Goal: Obtain resource: Obtain resource

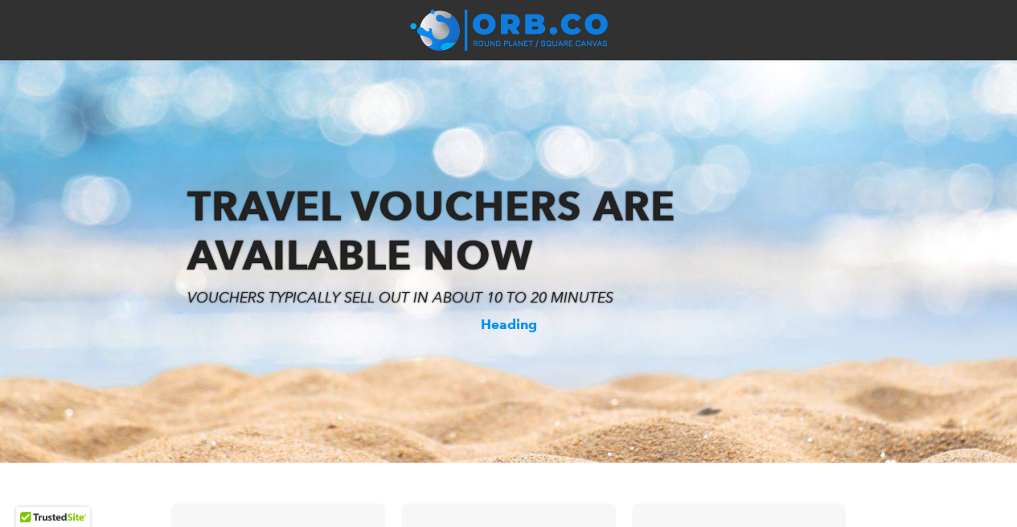
click at [490, 321] on h6 "Heading" at bounding box center [508, 324] width 985 height 17
click at [594, 334] on div "Heading" at bounding box center [508, 324] width 985 height 33
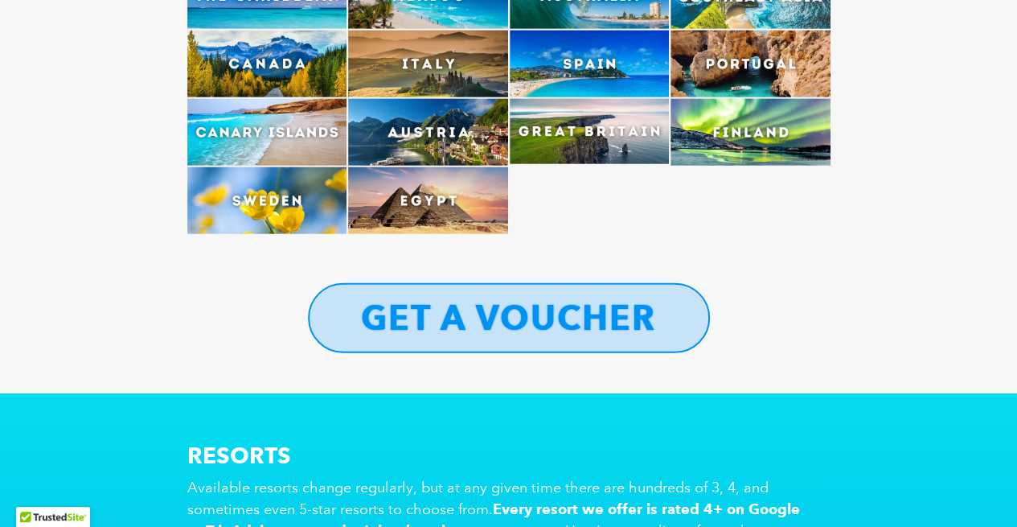
scroll to position [4927, 0]
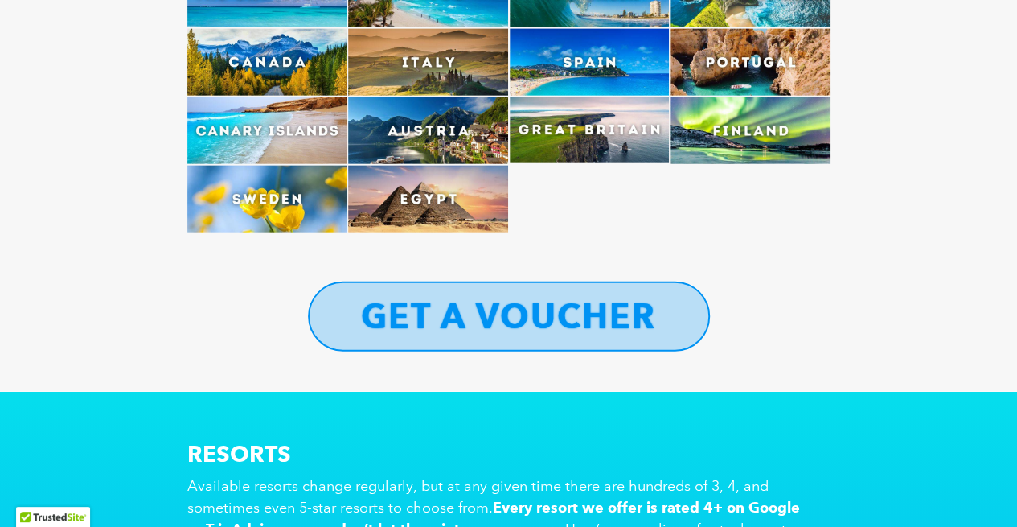
click at [534, 295] on b "GET A VOUCHER" at bounding box center [508, 316] width 295 height 42
